Goal: Information Seeking & Learning: Learn about a topic

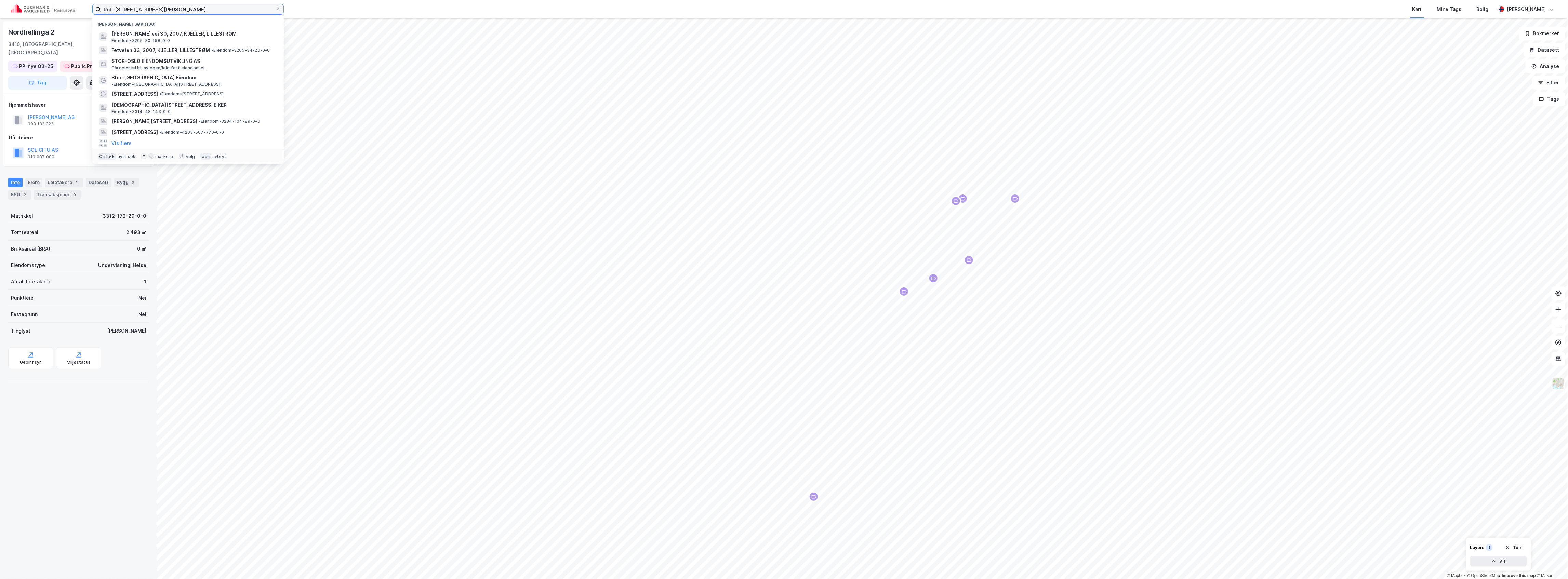
click at [193, 7] on input "Rolf Olsens vei 30, Kjeller" at bounding box center [188, 9] width 174 height 10
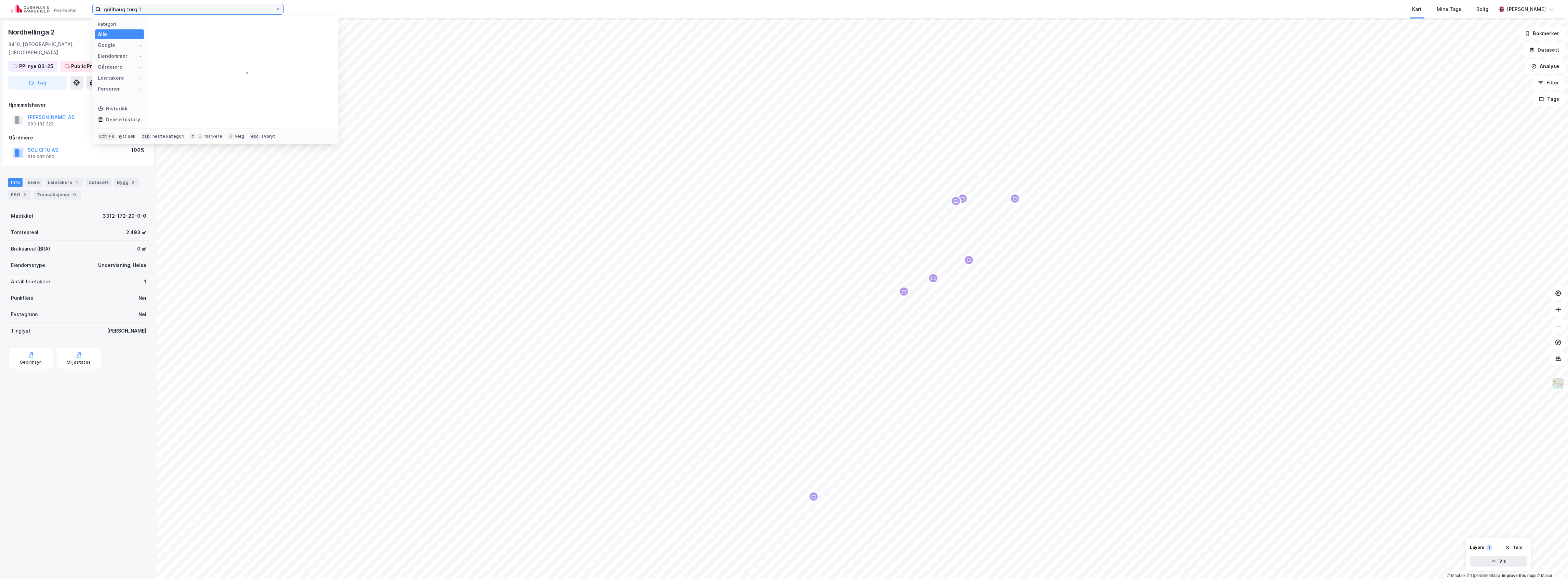
type input "gullhaug torg 1"
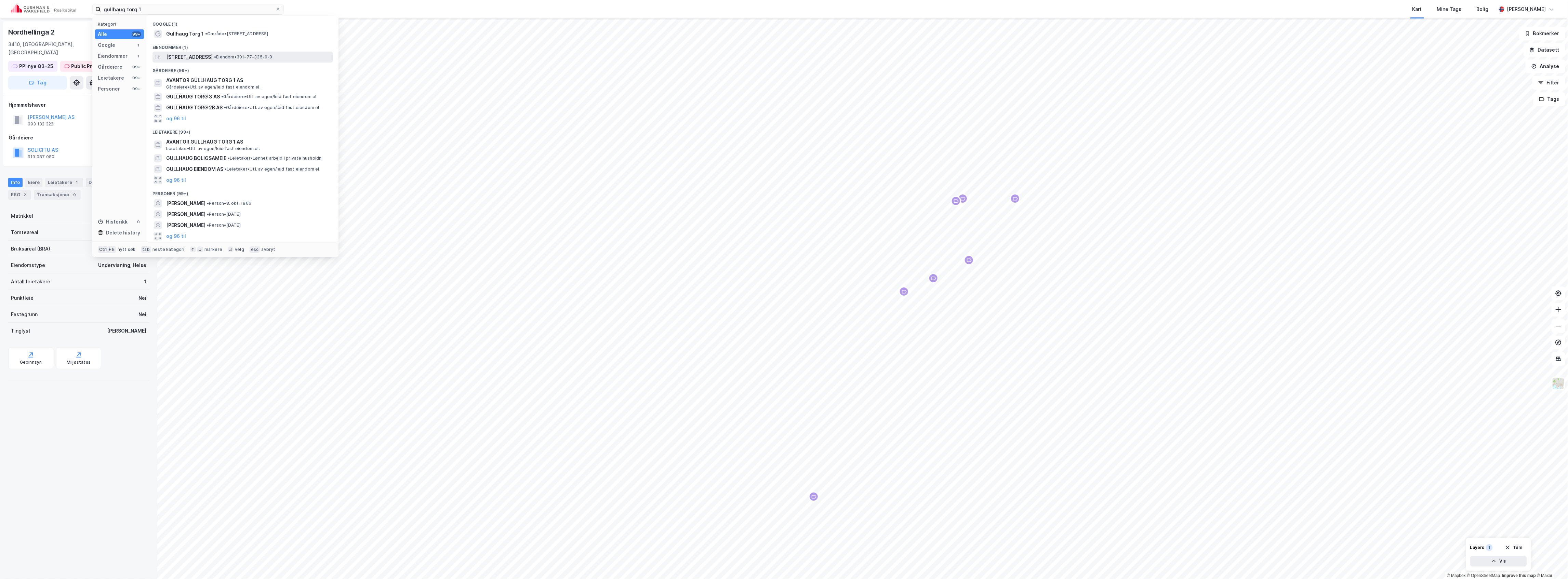
click at [189, 57] on span "[STREET_ADDRESS]" at bounding box center [189, 57] width 46 height 8
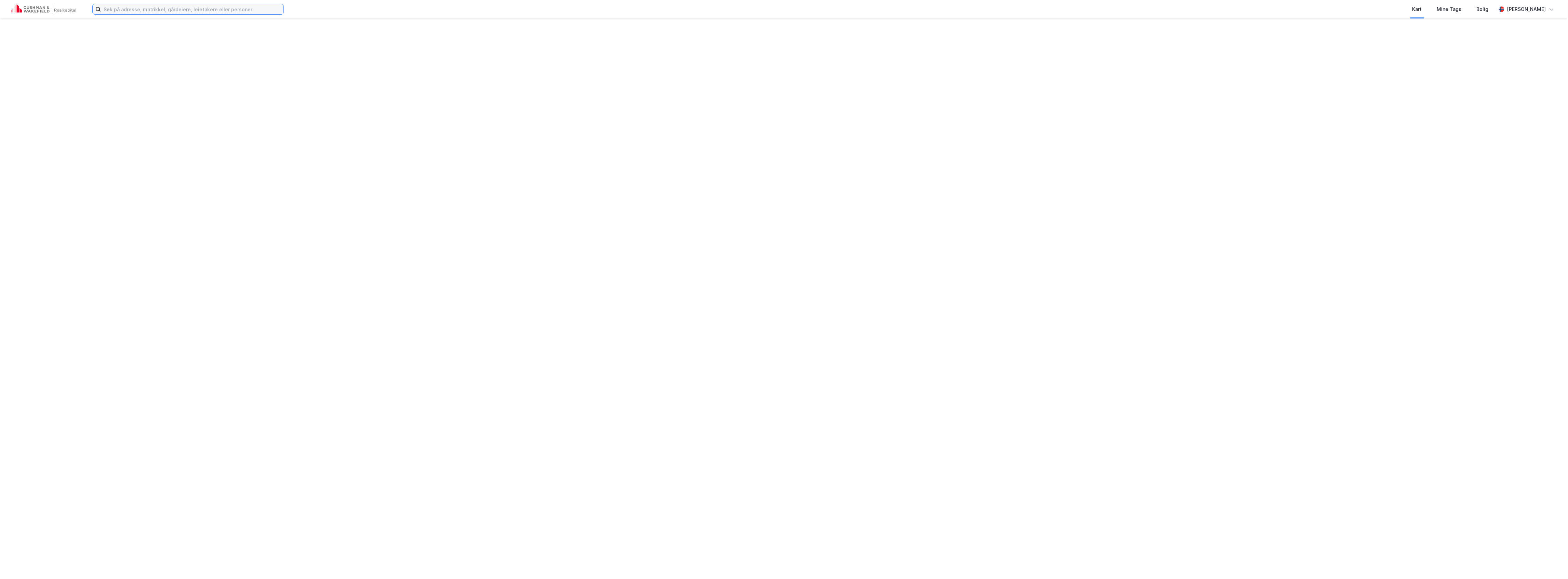
click at [169, 6] on input at bounding box center [192, 9] width 183 height 10
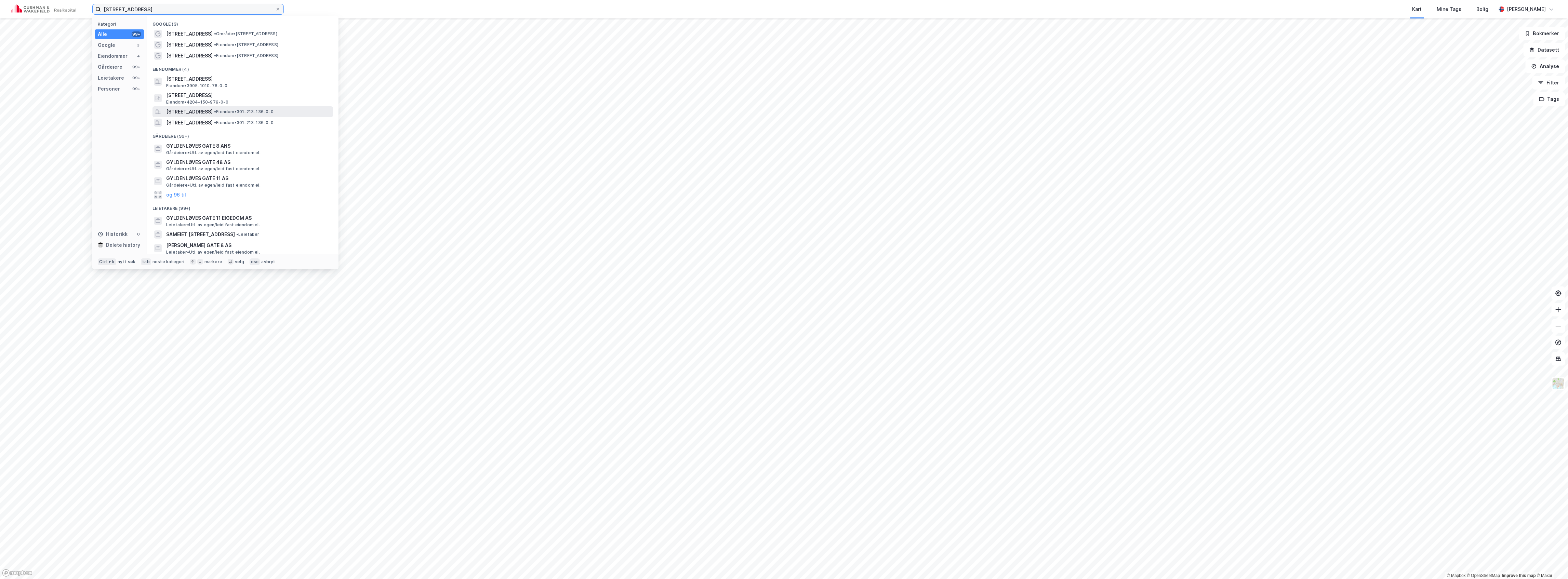
type input "[STREET_ADDRESS]"
click at [212, 108] on span "[STREET_ADDRESS]" at bounding box center [189, 111] width 46 height 8
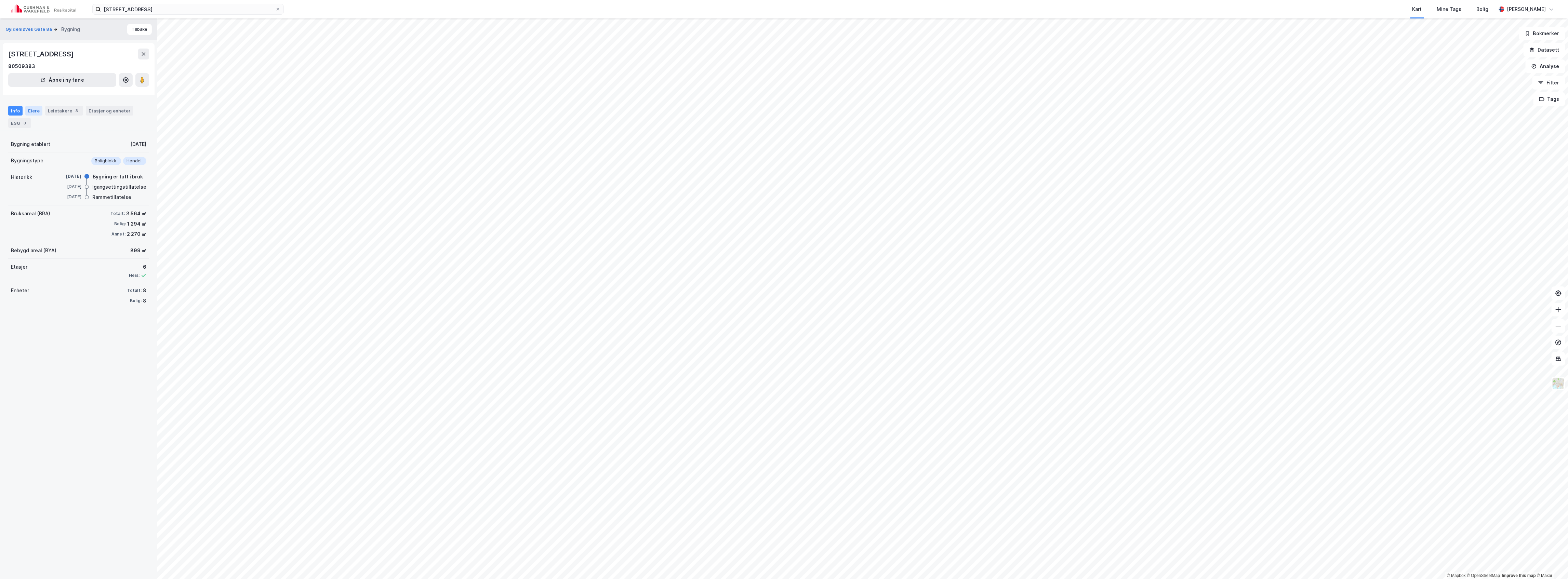
click at [33, 109] on div "Eiere" at bounding box center [34, 111] width 17 height 10
click at [43, 167] on div "[GEOGRAPHIC_DATA], 213/136/0/1" at bounding box center [86, 171] width 110 height 8
click at [88, 195] on link "Gyldenløvesg 8 ANS" at bounding box center [86, 195] width 49 height 6
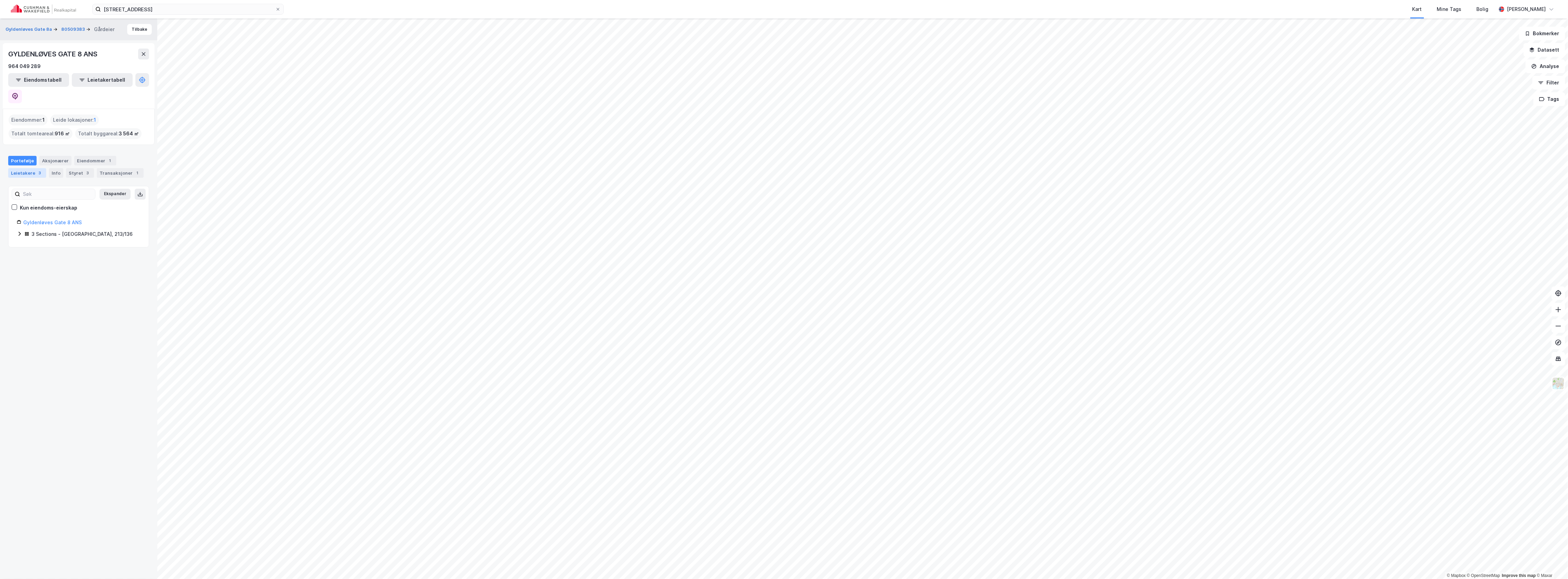
click at [29, 168] on div "Leietakere 3" at bounding box center [27, 173] width 38 height 10
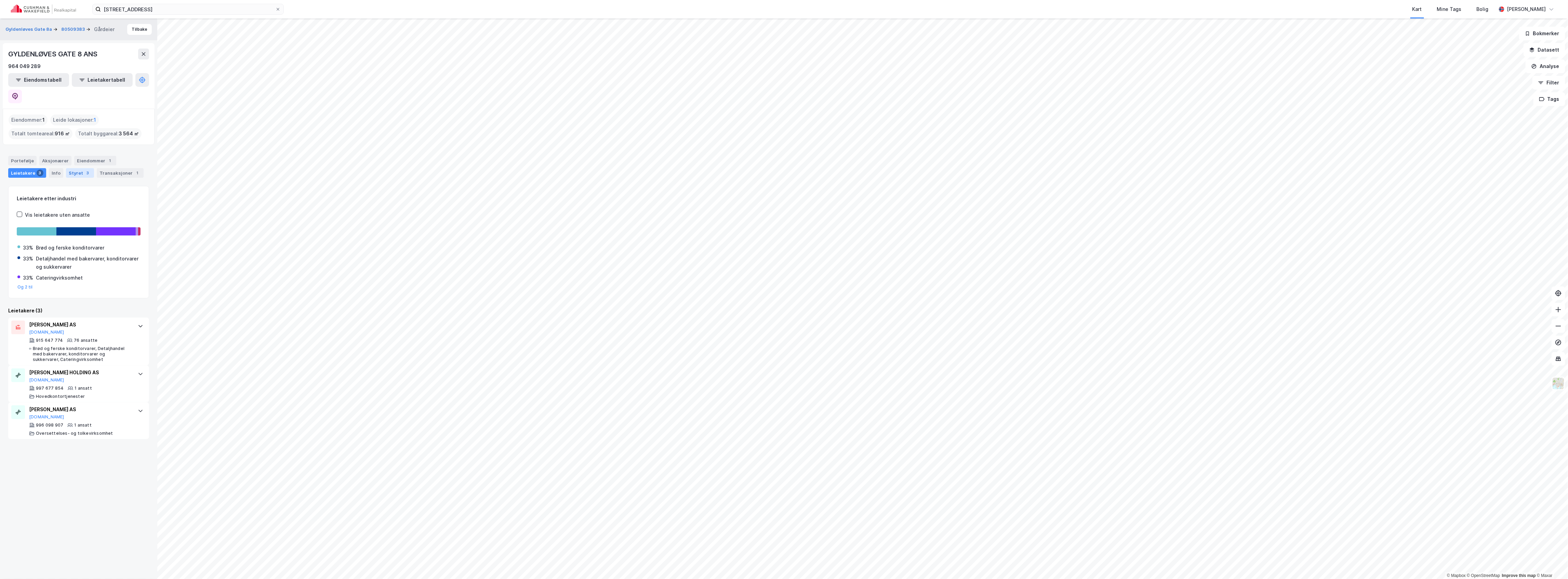
click at [74, 168] on div "Styret 3" at bounding box center [80, 173] width 28 height 10
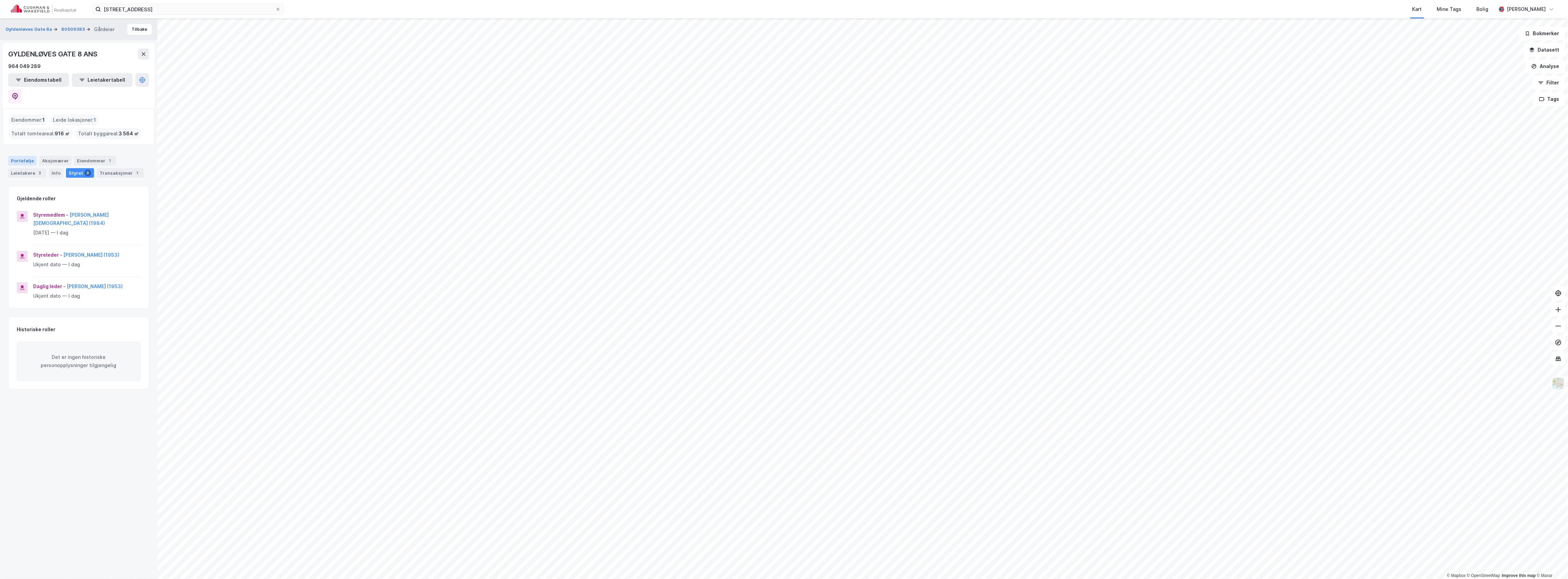
click at [16, 156] on div "Portefølje" at bounding box center [22, 161] width 29 height 10
click at [58, 230] on div "3 Sections - [GEOGRAPHIC_DATA], 213/136" at bounding box center [82, 234] width 101 height 8
click at [79, 283] on link "[GEOGRAPHIC_DATA], 213/136/0/3" at bounding box center [80, 290] width 51 height 14
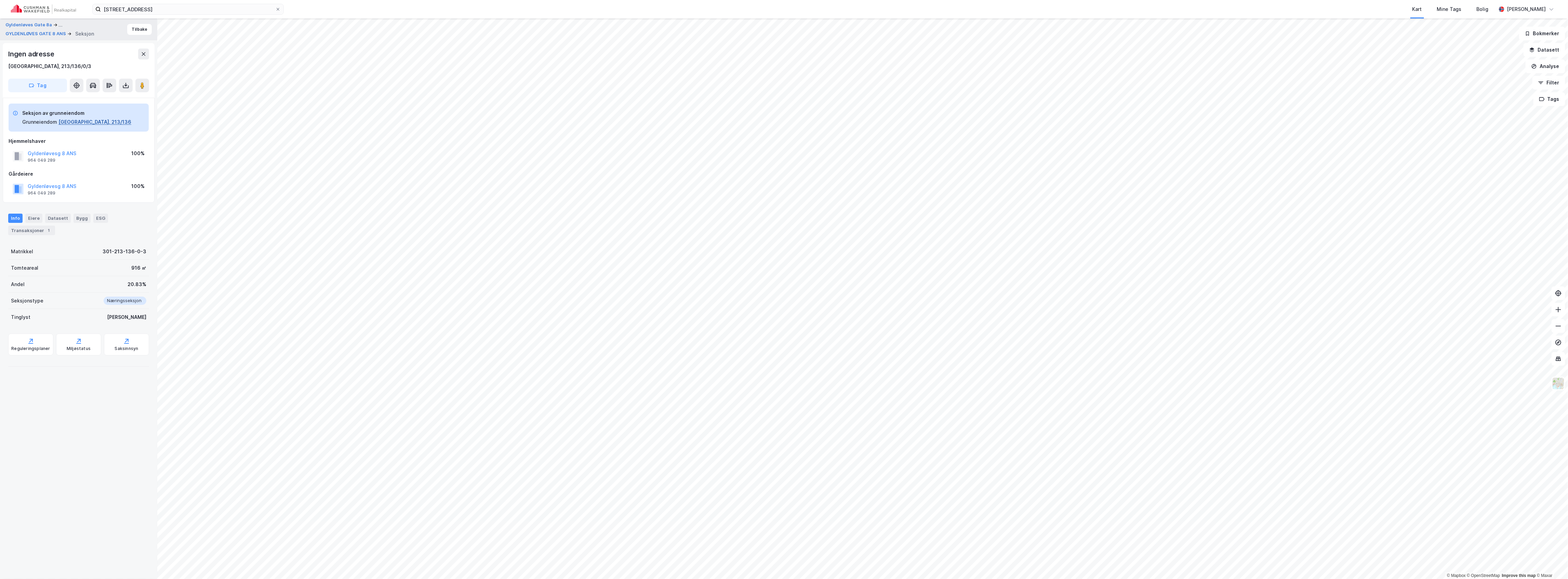
click at [68, 120] on button "[GEOGRAPHIC_DATA], 213/136" at bounding box center [95, 122] width 73 height 8
